Goal: Task Accomplishment & Management: Manage account settings

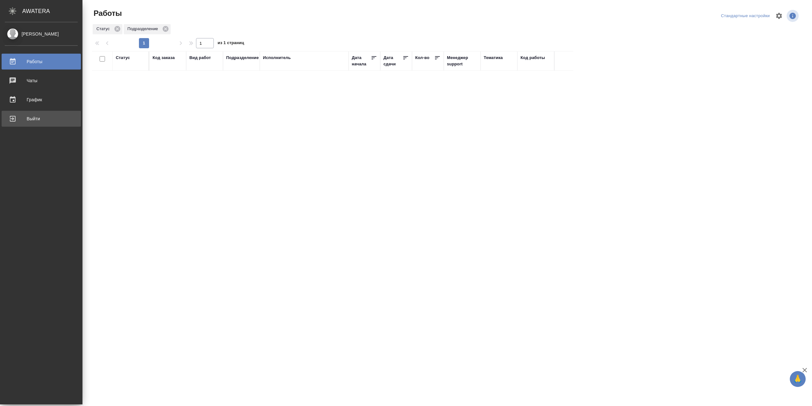
click at [21, 122] on div "Выйти" at bounding box center [41, 119] width 73 height 10
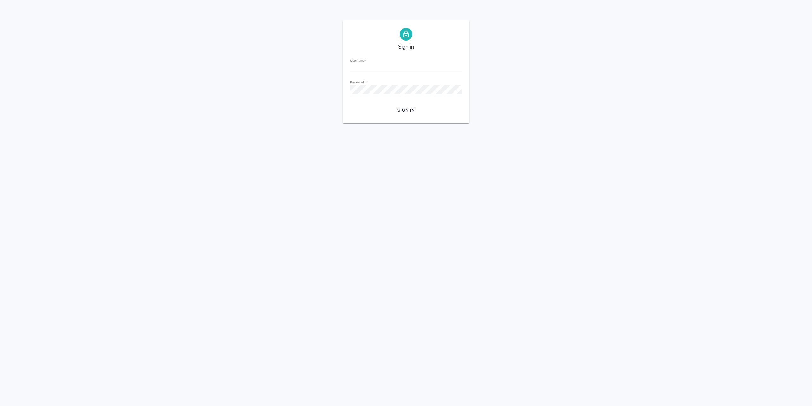
type input "r.sarkhatov@awatera.com"
click at [408, 118] on div "Sign in Username   * r.sarkhatov@awatera.com Password   * urlPath   * / Sign in" at bounding box center [406, 71] width 127 height 103
click at [408, 114] on span "Sign in" at bounding box center [406, 110] width 102 height 8
